Goal: Navigation & Orientation: Find specific page/section

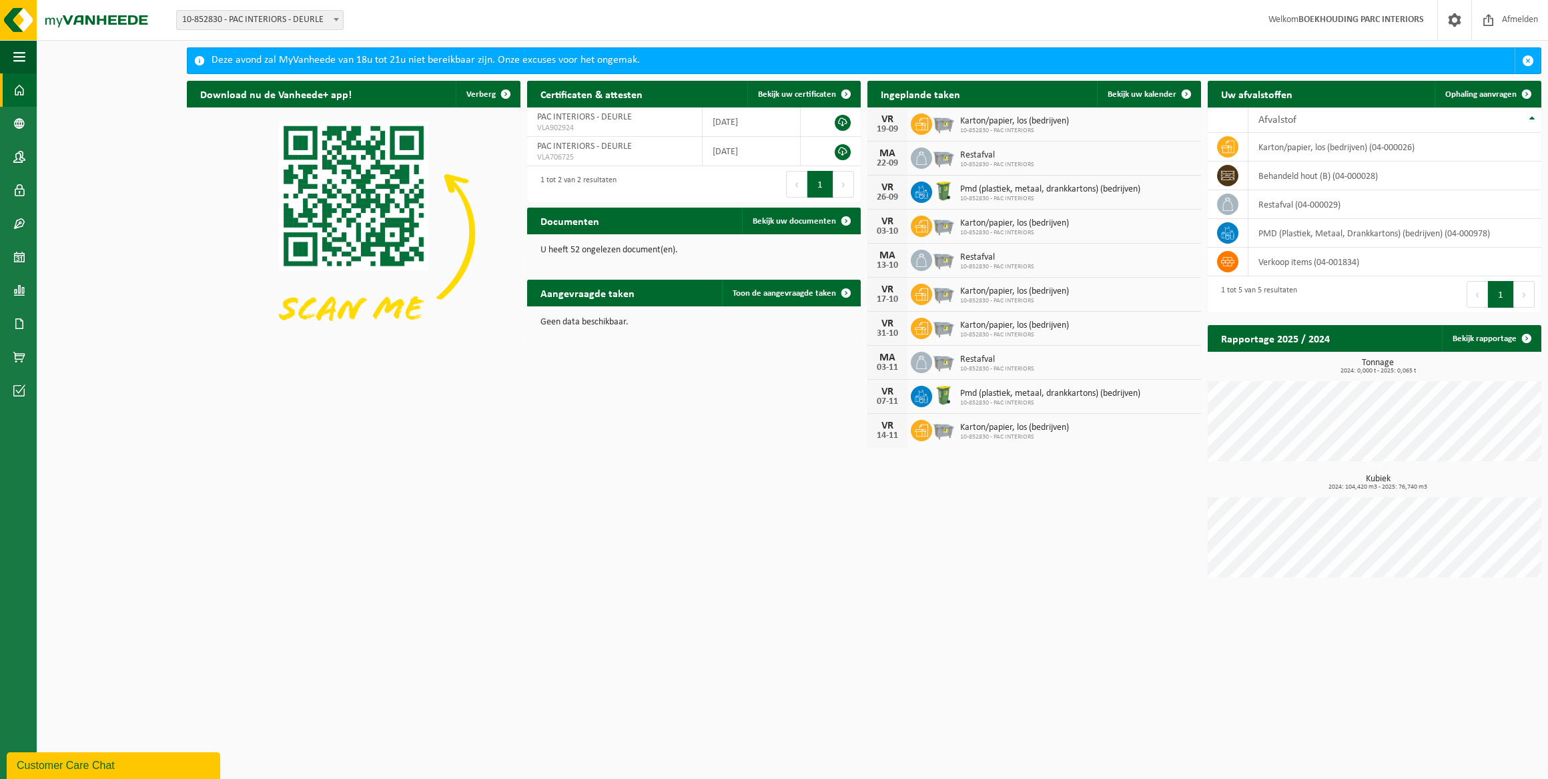
click at [634, 249] on p "U heeft 52 ongelezen document(en)." at bounding box center [694, 250] width 307 height 9
click at [803, 221] on span "Bekijk uw documenten" at bounding box center [794, 221] width 83 height 9
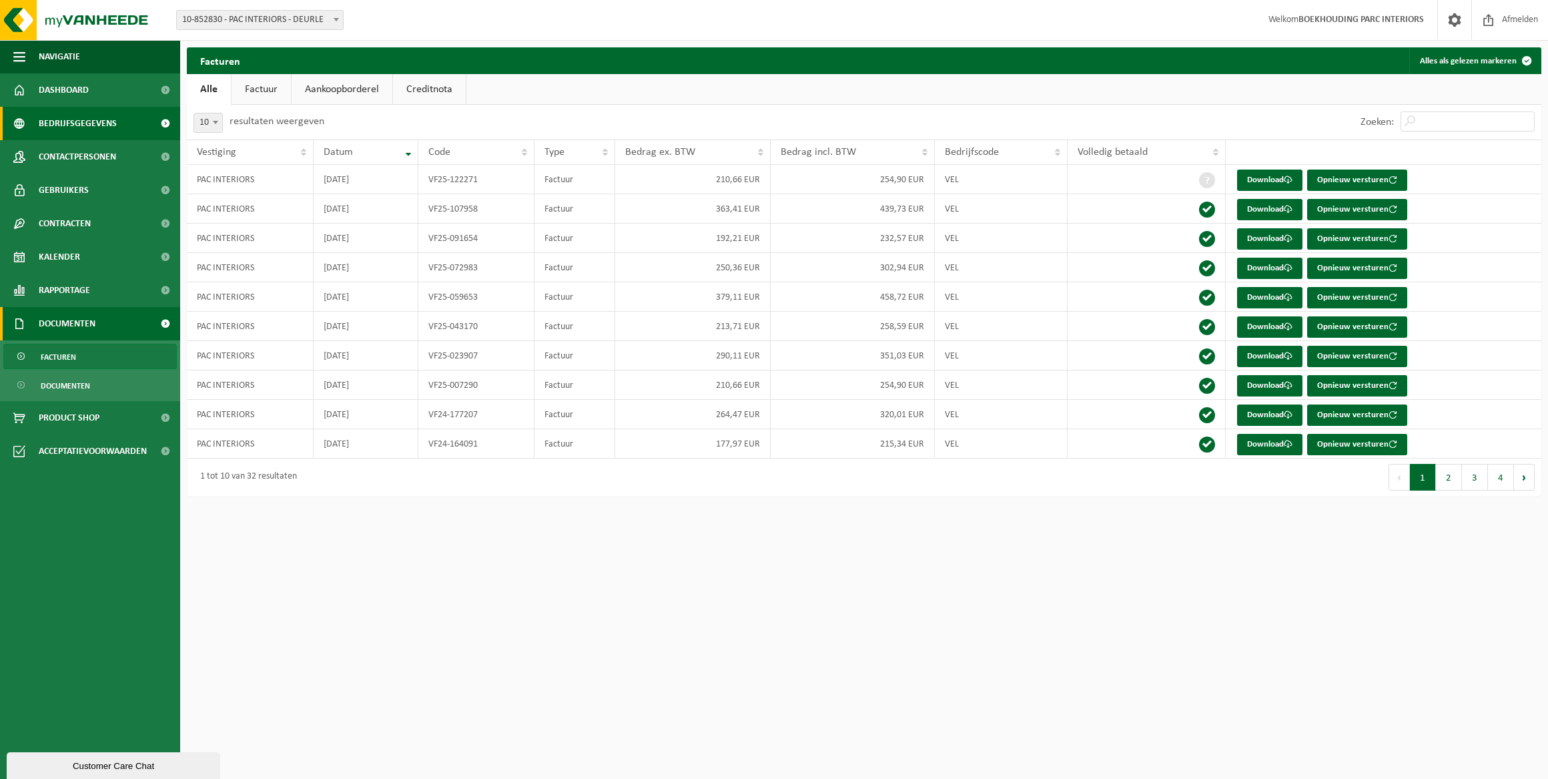
click at [106, 117] on span "Bedrijfsgegevens" at bounding box center [78, 123] width 78 height 33
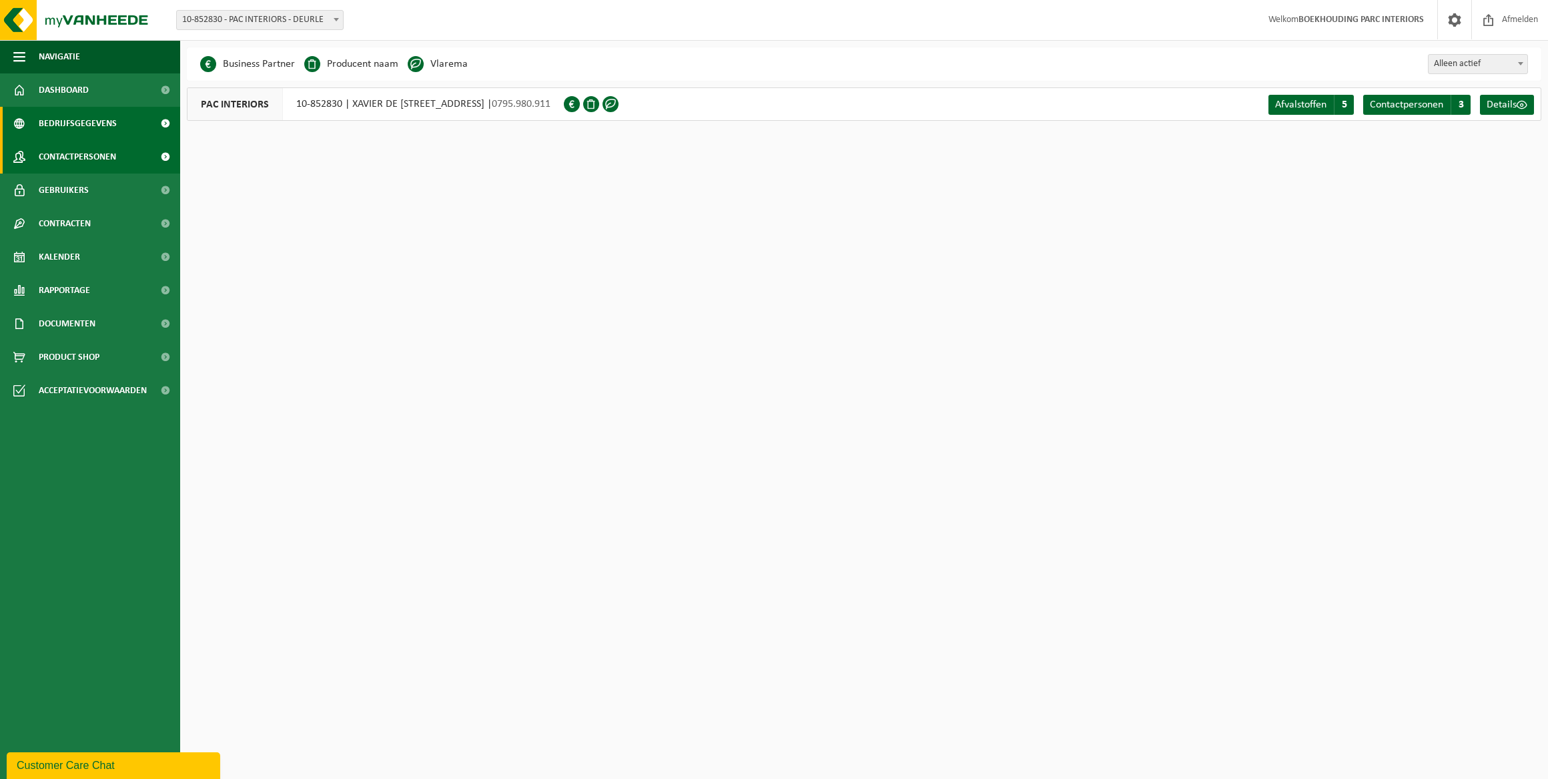
click at [106, 153] on span "Contactpersonen" at bounding box center [77, 156] width 77 height 33
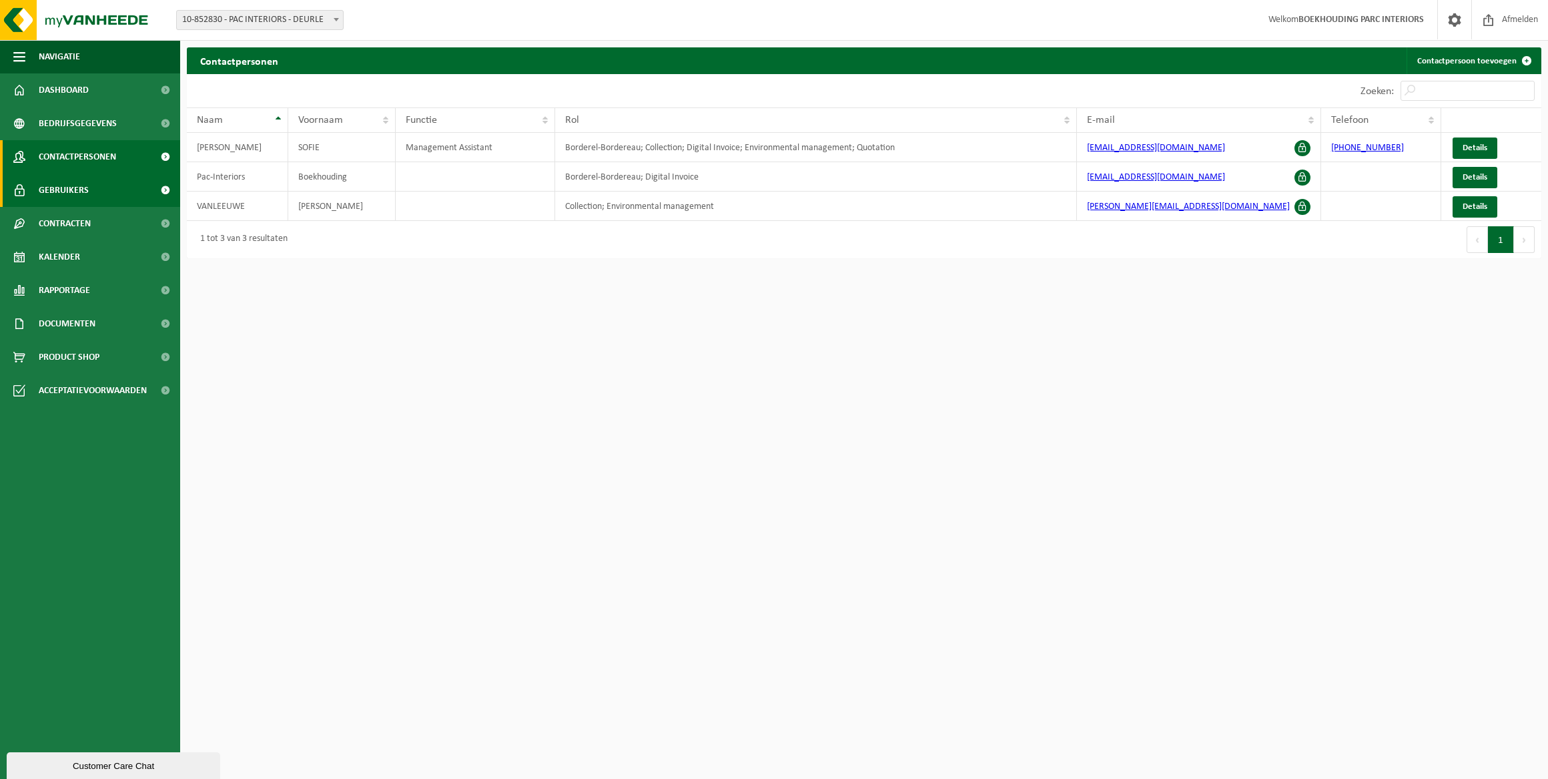
click at [104, 185] on link "Gebruikers" at bounding box center [90, 189] width 180 height 33
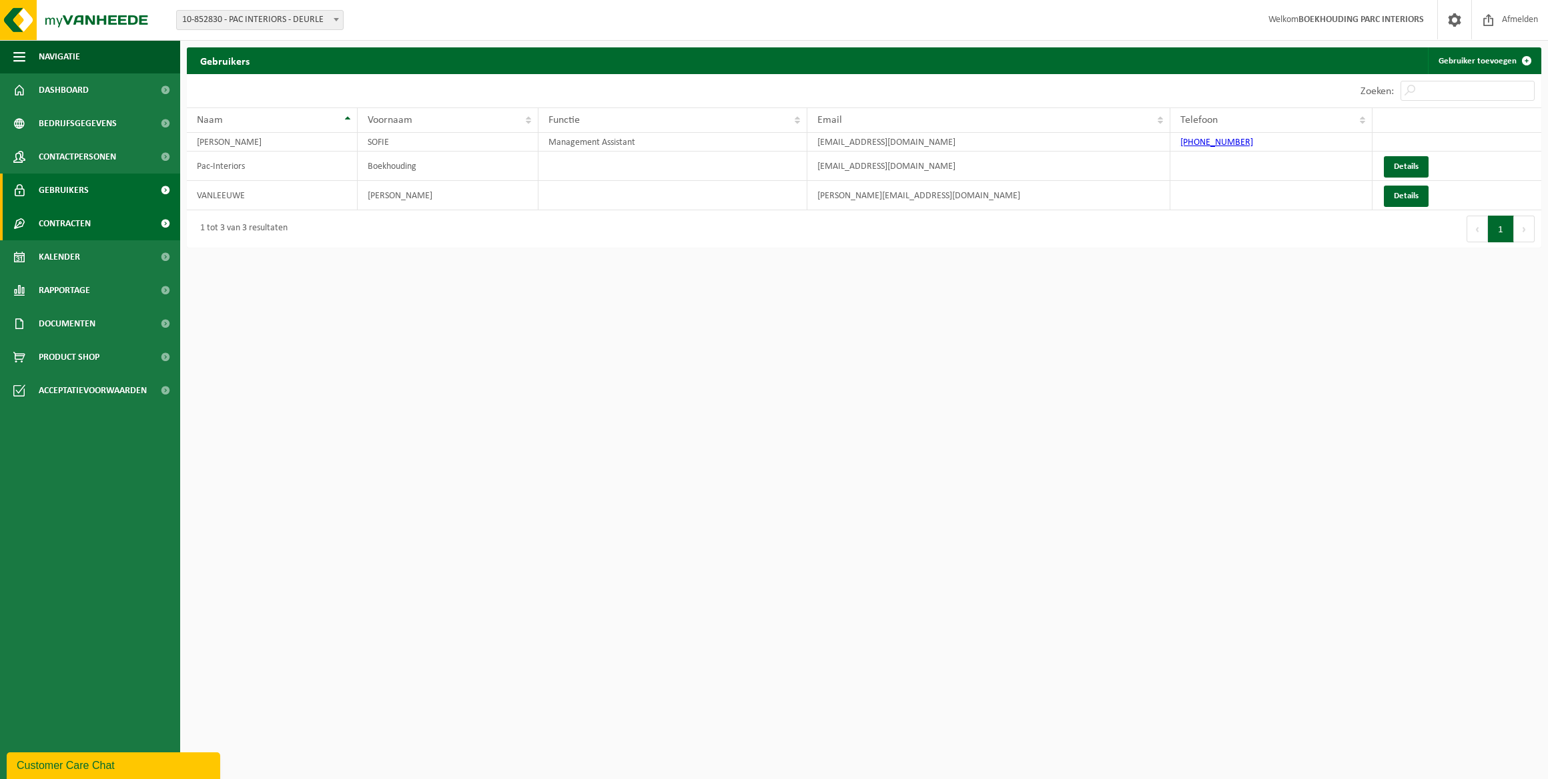
click at [95, 230] on link "Contracten" at bounding box center [90, 223] width 180 height 33
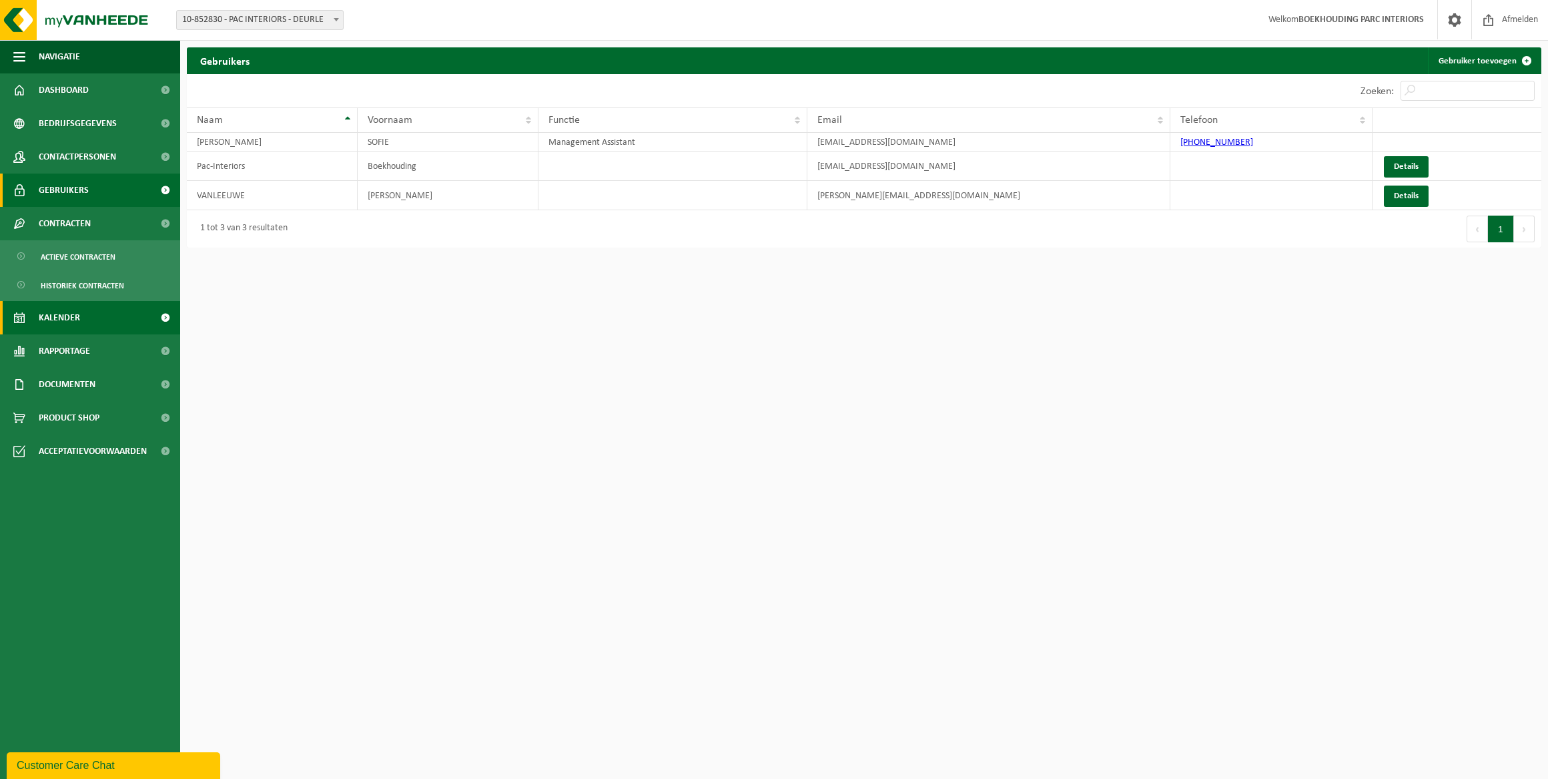
click at [101, 312] on link "Kalender" at bounding box center [90, 317] width 180 height 33
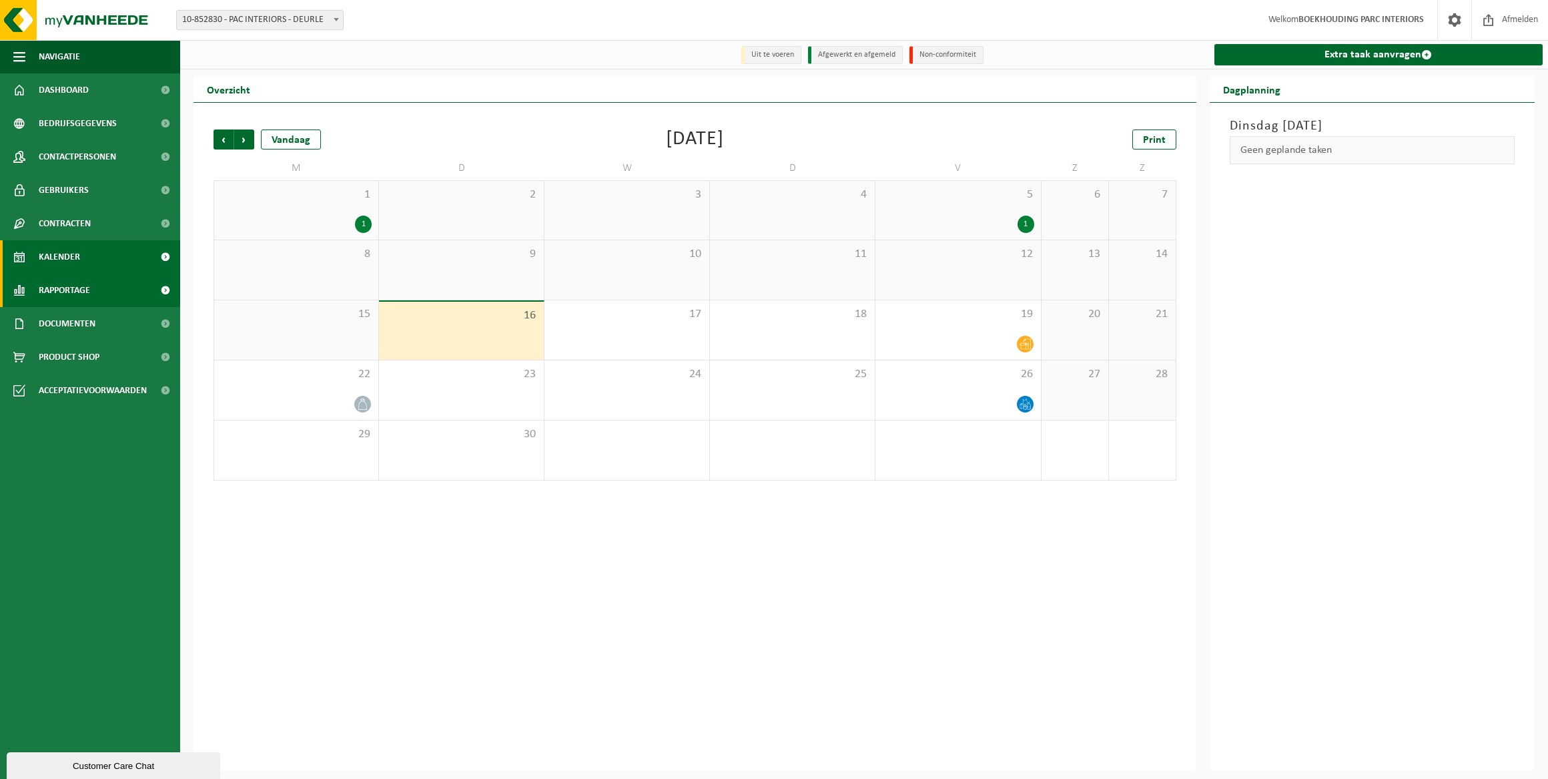
click at [87, 294] on span "Rapportage" at bounding box center [64, 290] width 51 height 33
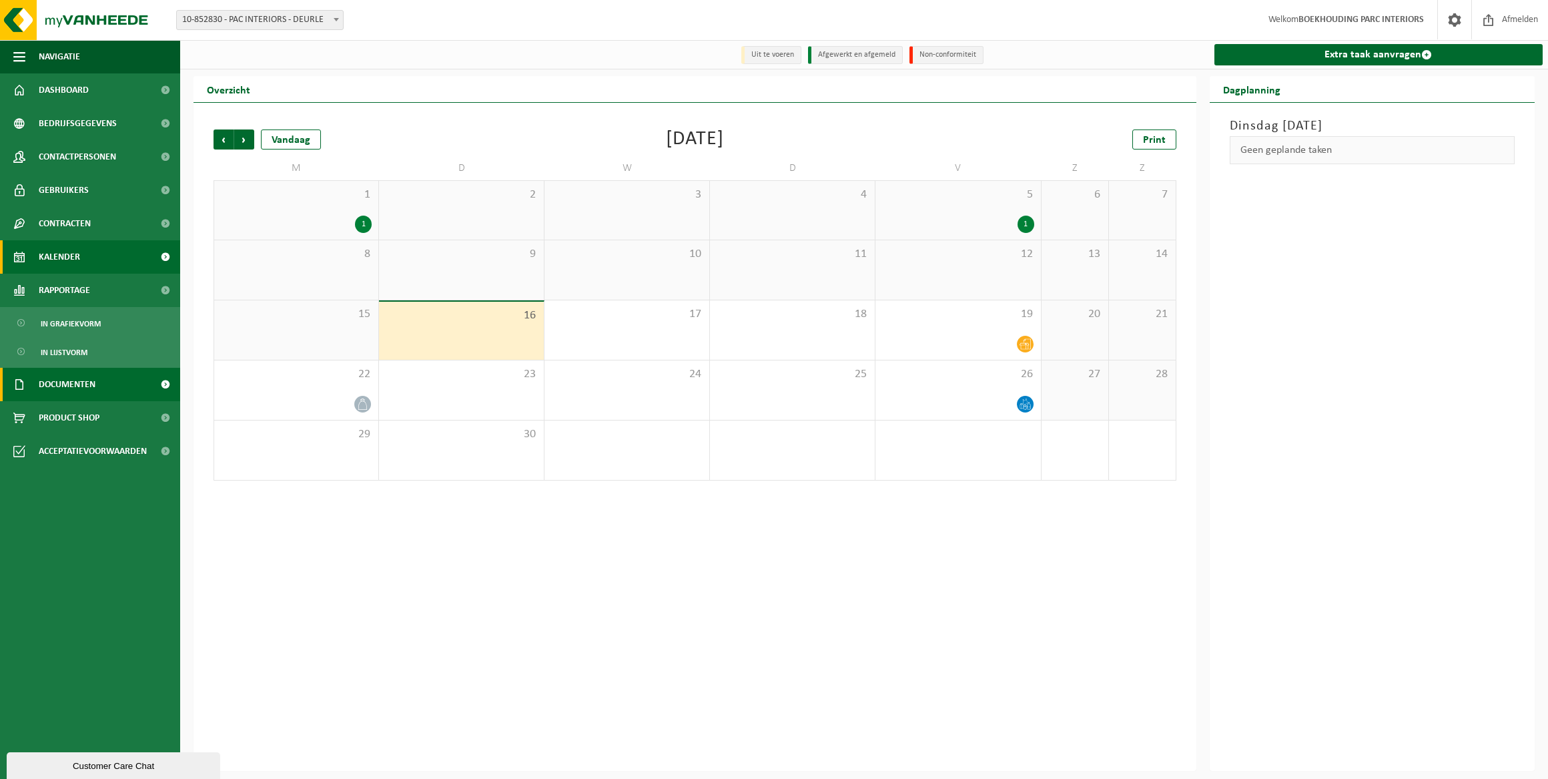
click at [89, 370] on span "Documenten" at bounding box center [67, 384] width 57 height 33
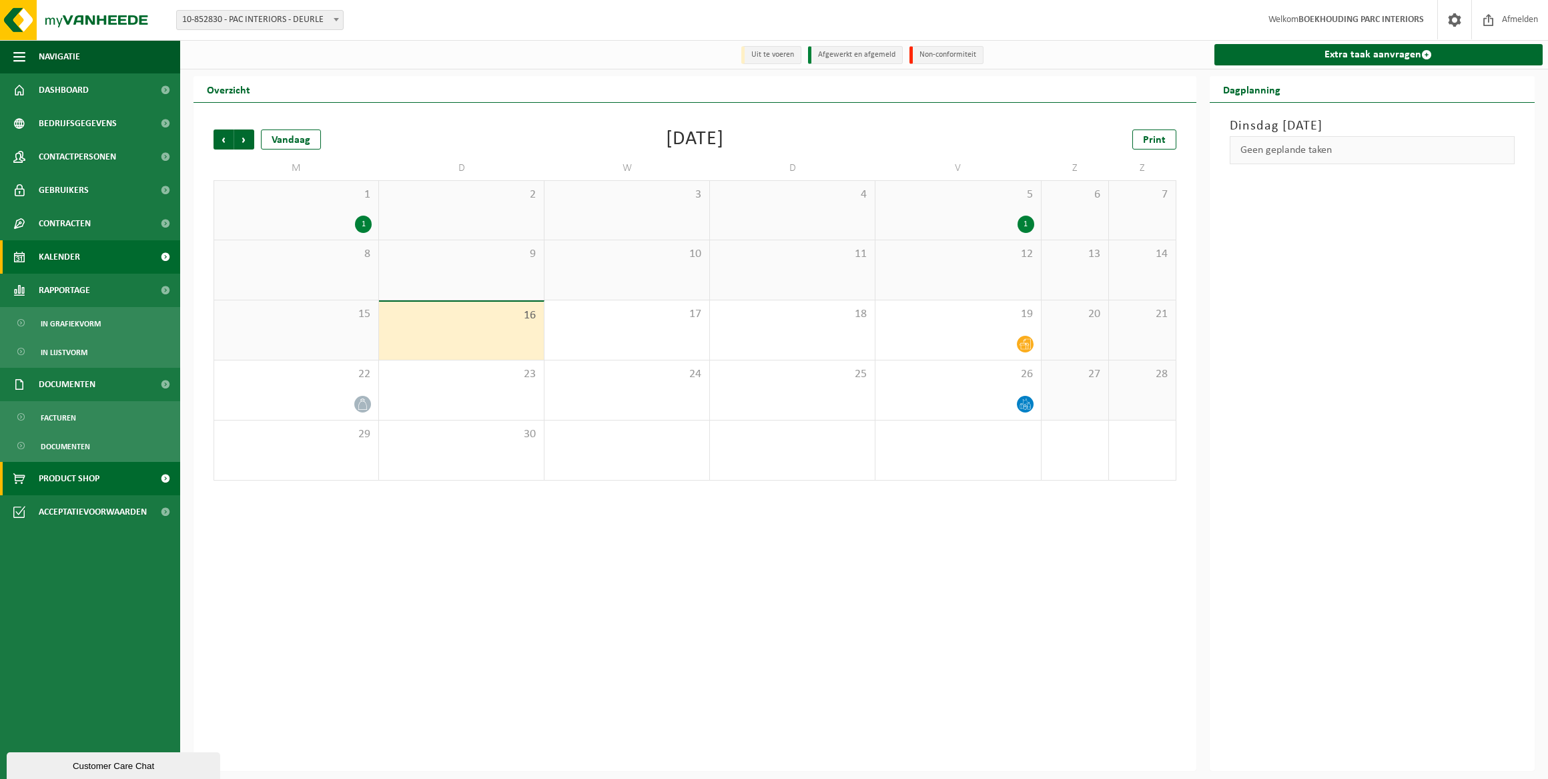
click at [64, 472] on span "Product Shop" at bounding box center [69, 478] width 61 height 33
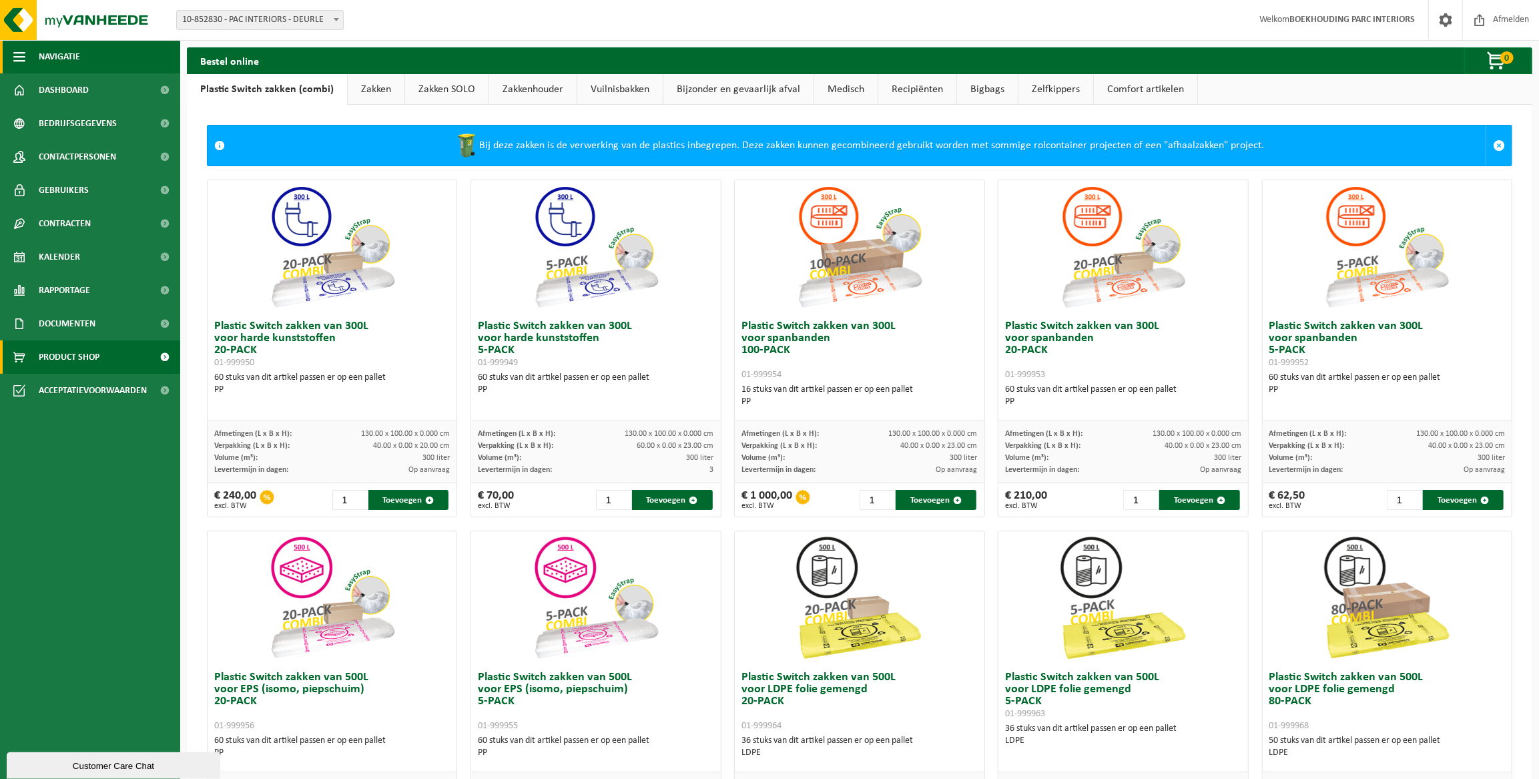
click at [55, 58] on span "Navigatie" at bounding box center [59, 56] width 41 height 33
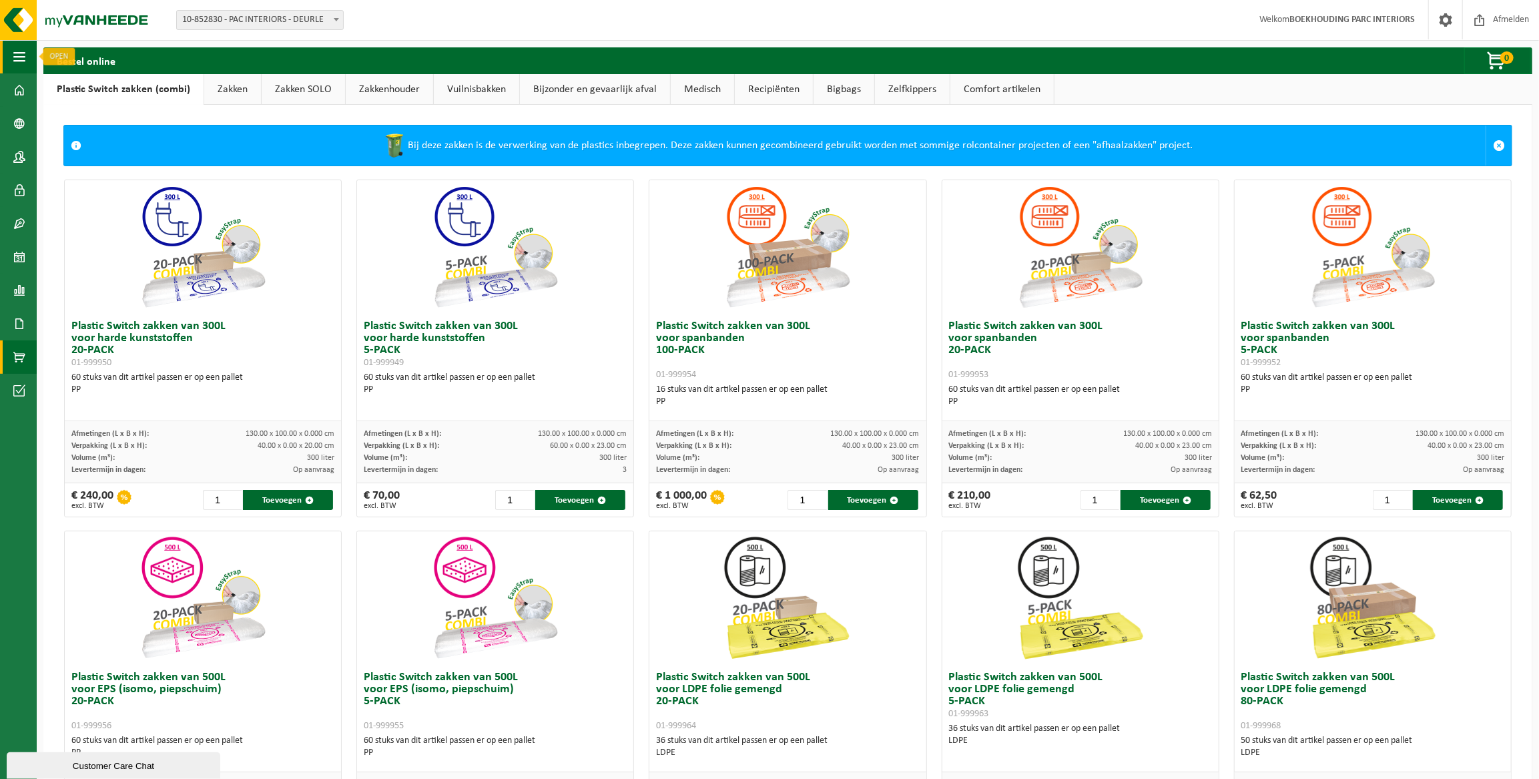
click at [15, 59] on span "button" at bounding box center [19, 56] width 12 height 33
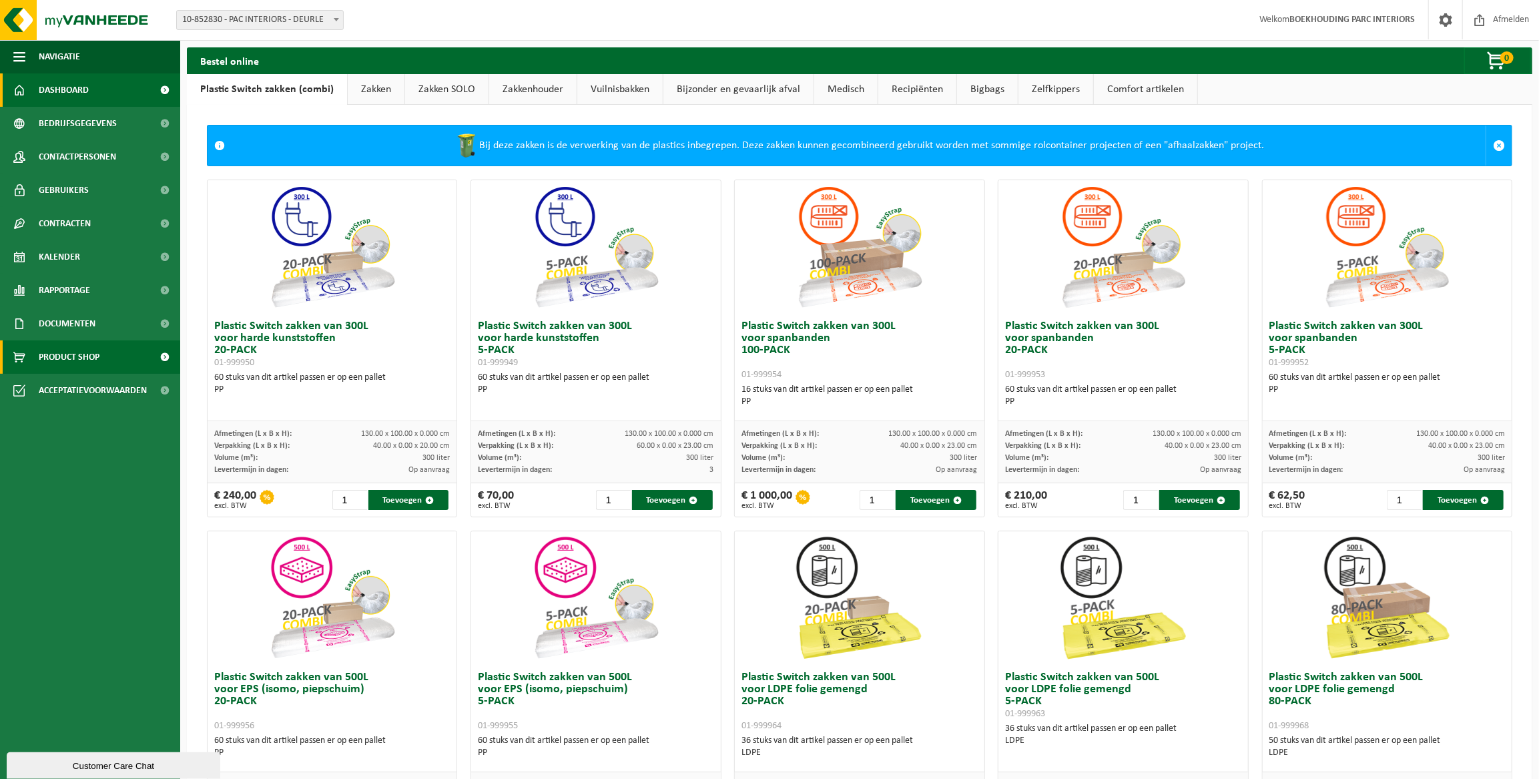
click at [51, 95] on span "Dashboard" at bounding box center [64, 89] width 50 height 33
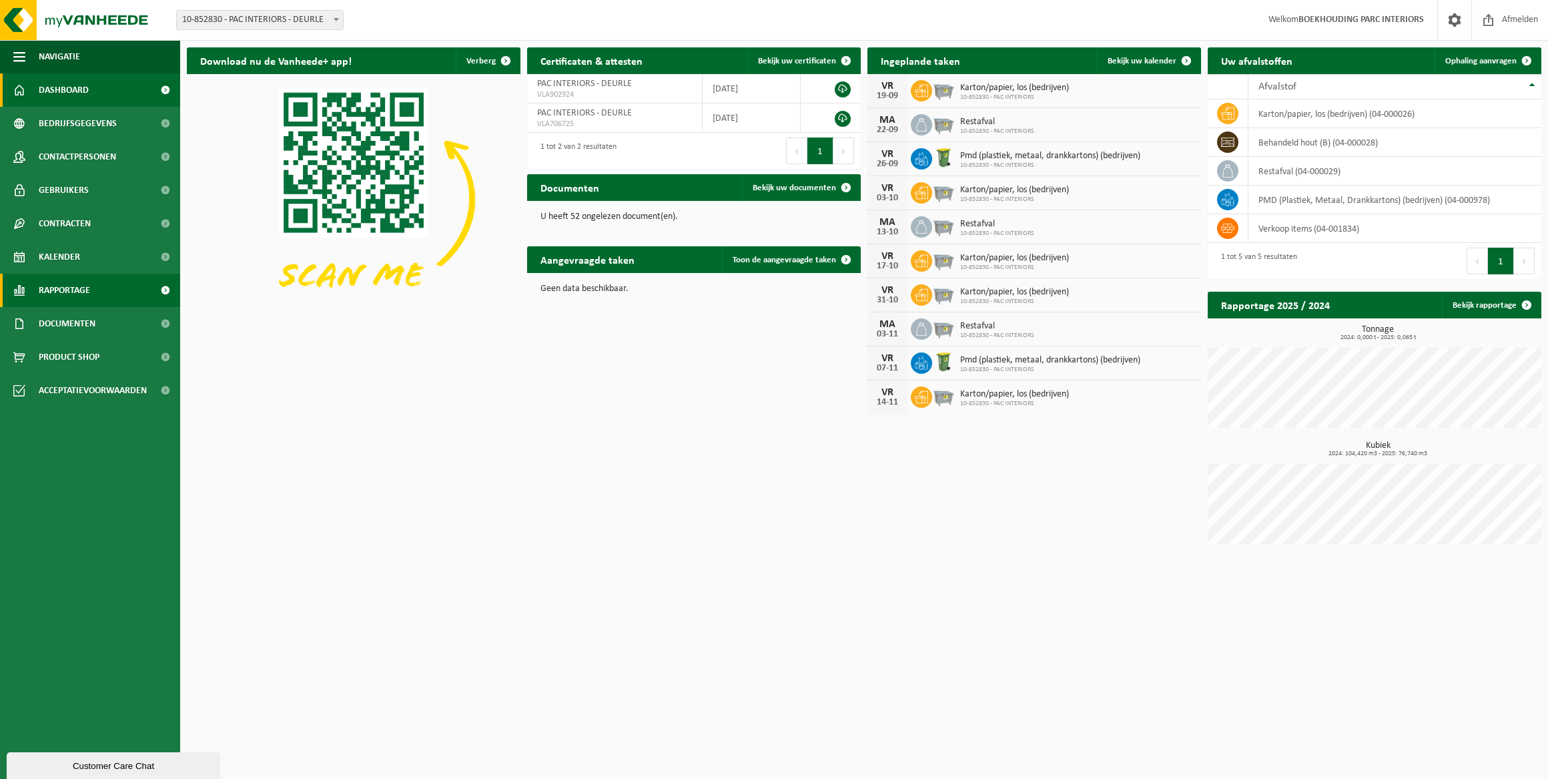
drag, startPoint x: 403, startPoint y: 644, endPoint x: 143, endPoint y: 286, distance: 441.9
click at [403, 644] on html "Vestiging: 10-852830 - PAC INTERIORS - DEURLE 10-852830 - PAC INTERIORS - DEURL…" at bounding box center [774, 389] width 1548 height 779
click at [51, 342] on span "Product Shop" at bounding box center [69, 356] width 61 height 33
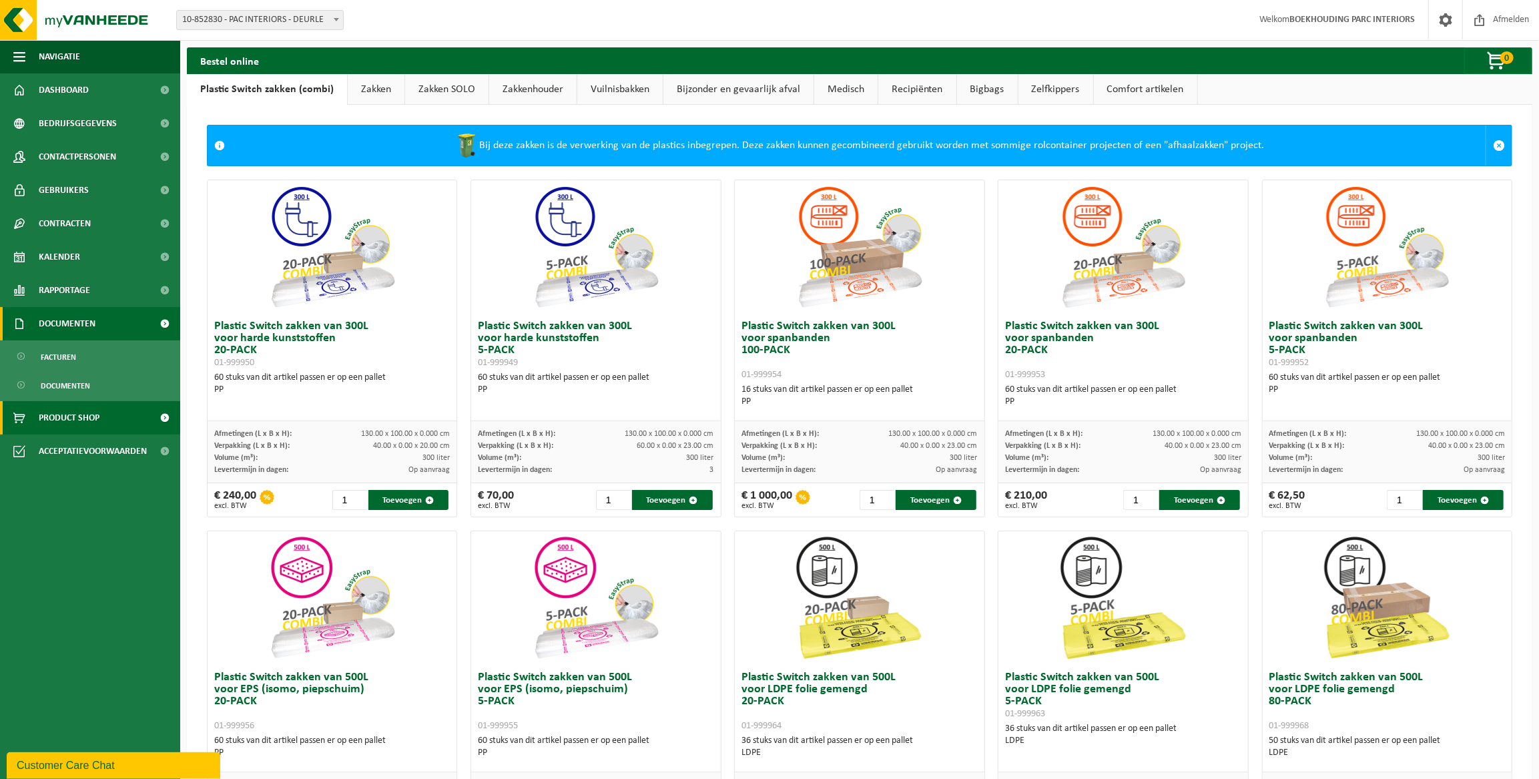
click at [53, 330] on span "Documenten" at bounding box center [67, 323] width 57 height 33
click at [66, 390] on span "Documenten" at bounding box center [65, 385] width 49 height 25
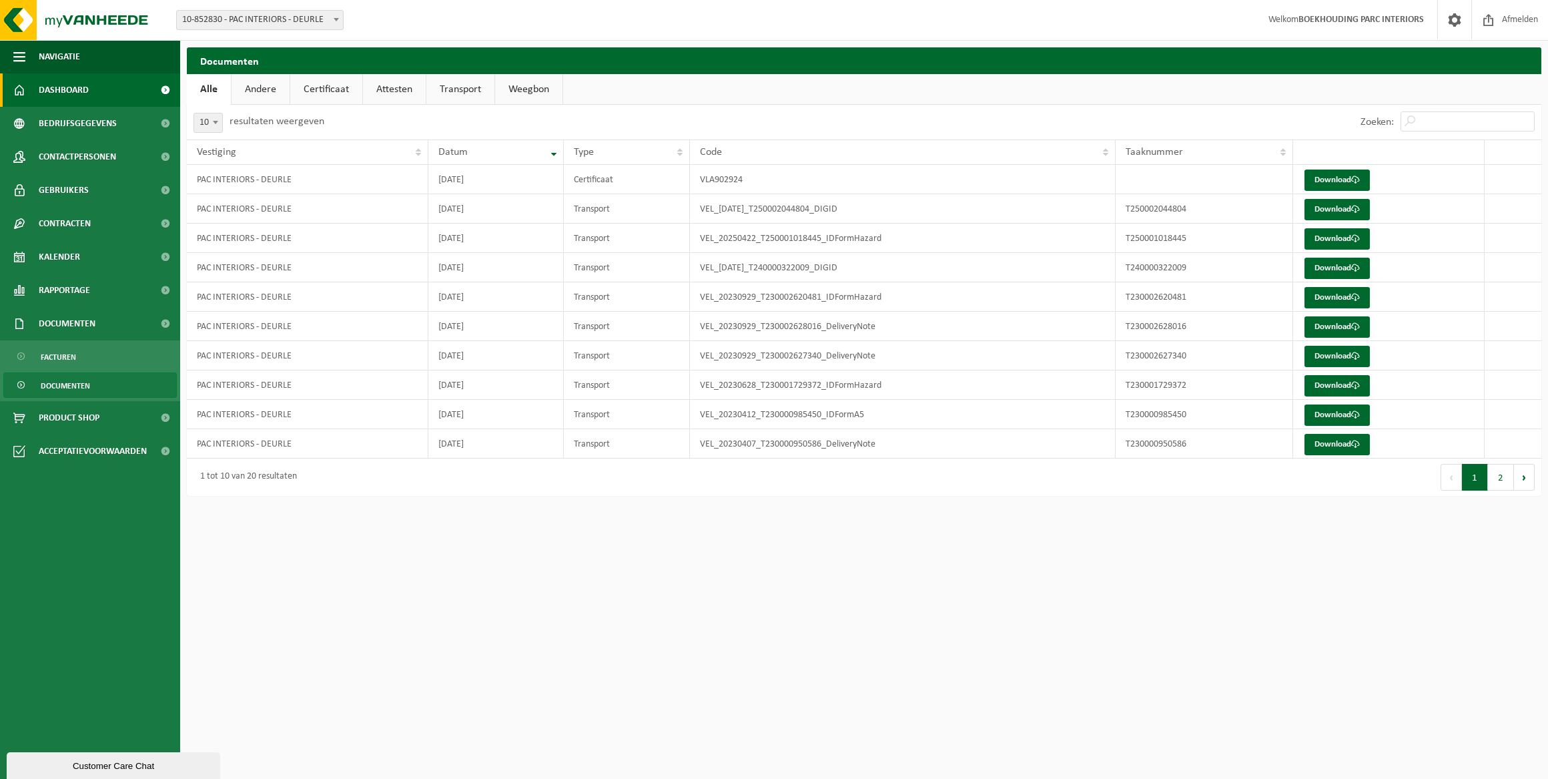
click at [89, 85] on link "Dashboard" at bounding box center [90, 89] width 180 height 33
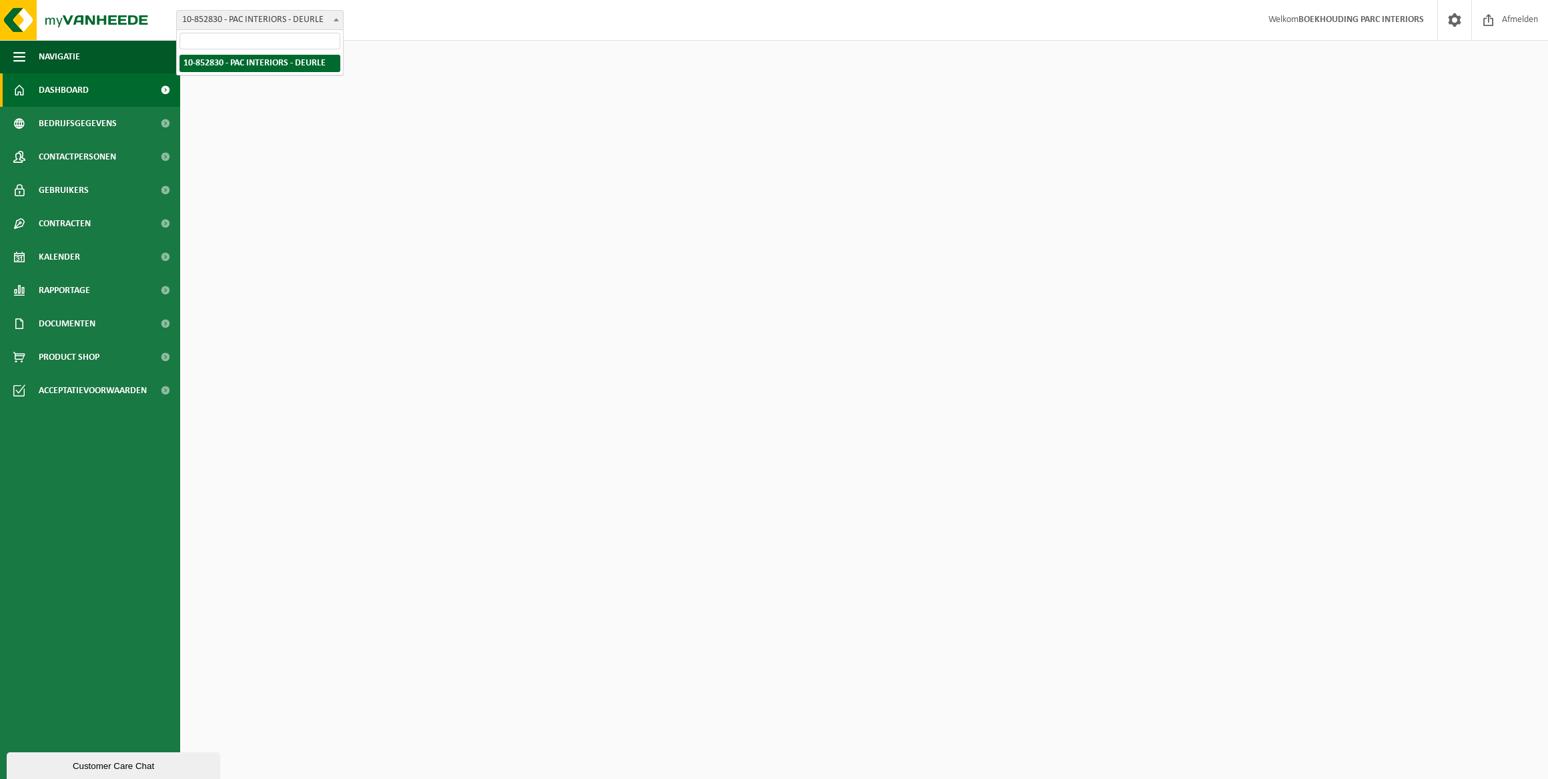
click at [300, 23] on span "10-852830 - PAC INTERIORS - DEURLE" at bounding box center [260, 20] width 166 height 19
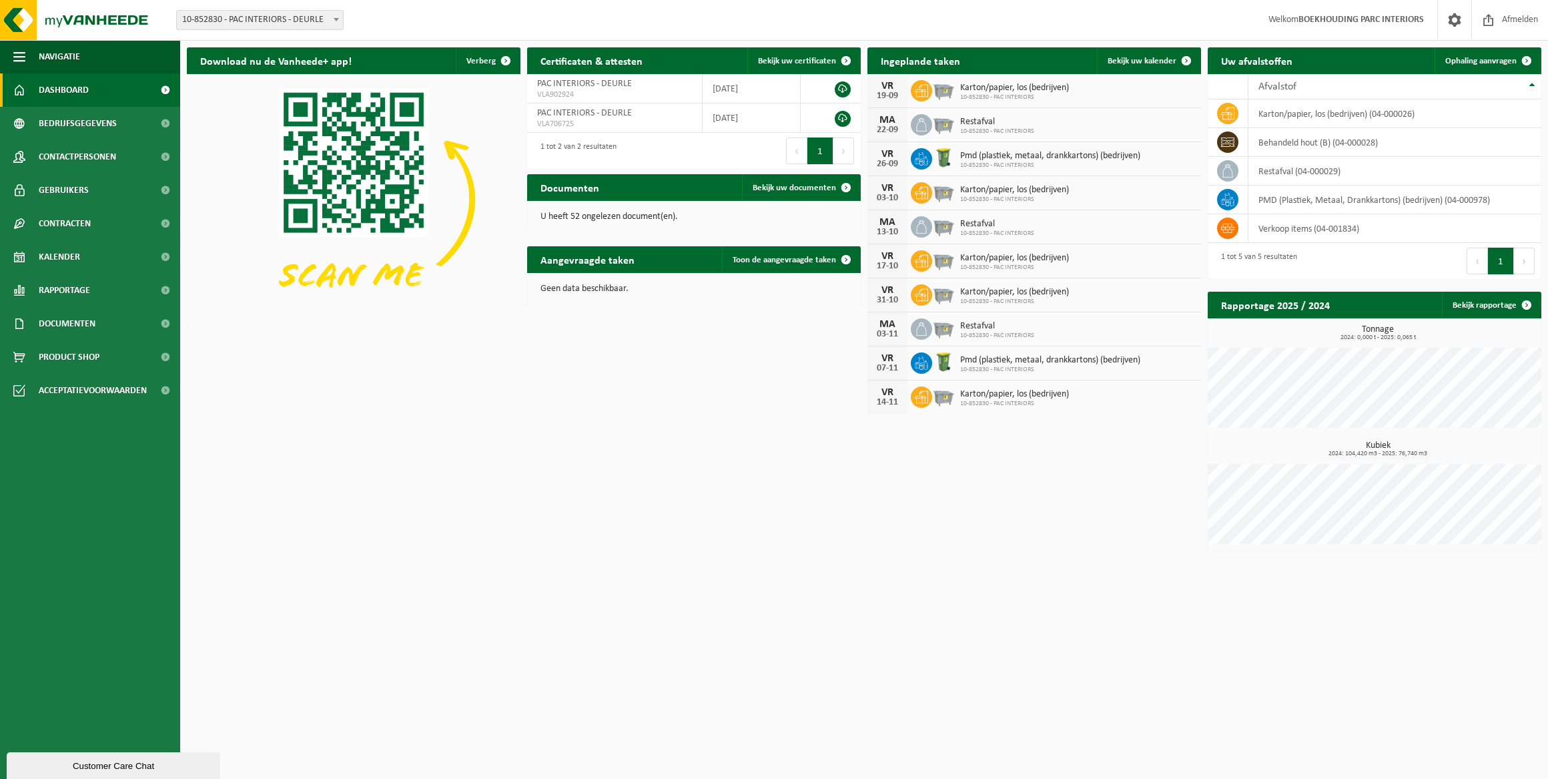
click at [300, 23] on span "10-852830 - PAC INTERIORS - DEURLE" at bounding box center [260, 20] width 166 height 19
